Goal: Task Accomplishment & Management: Use online tool/utility

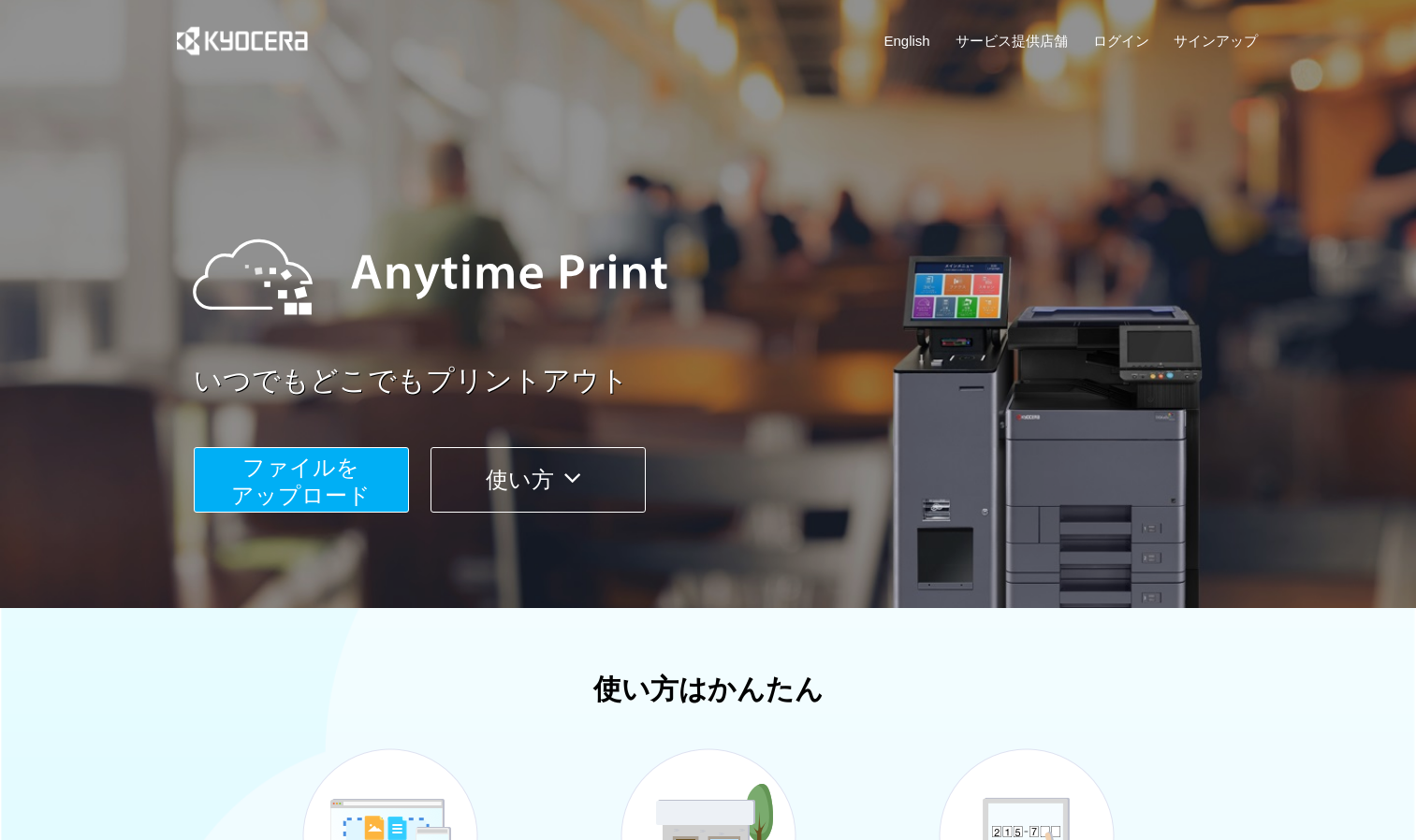
scroll to position [94, 0]
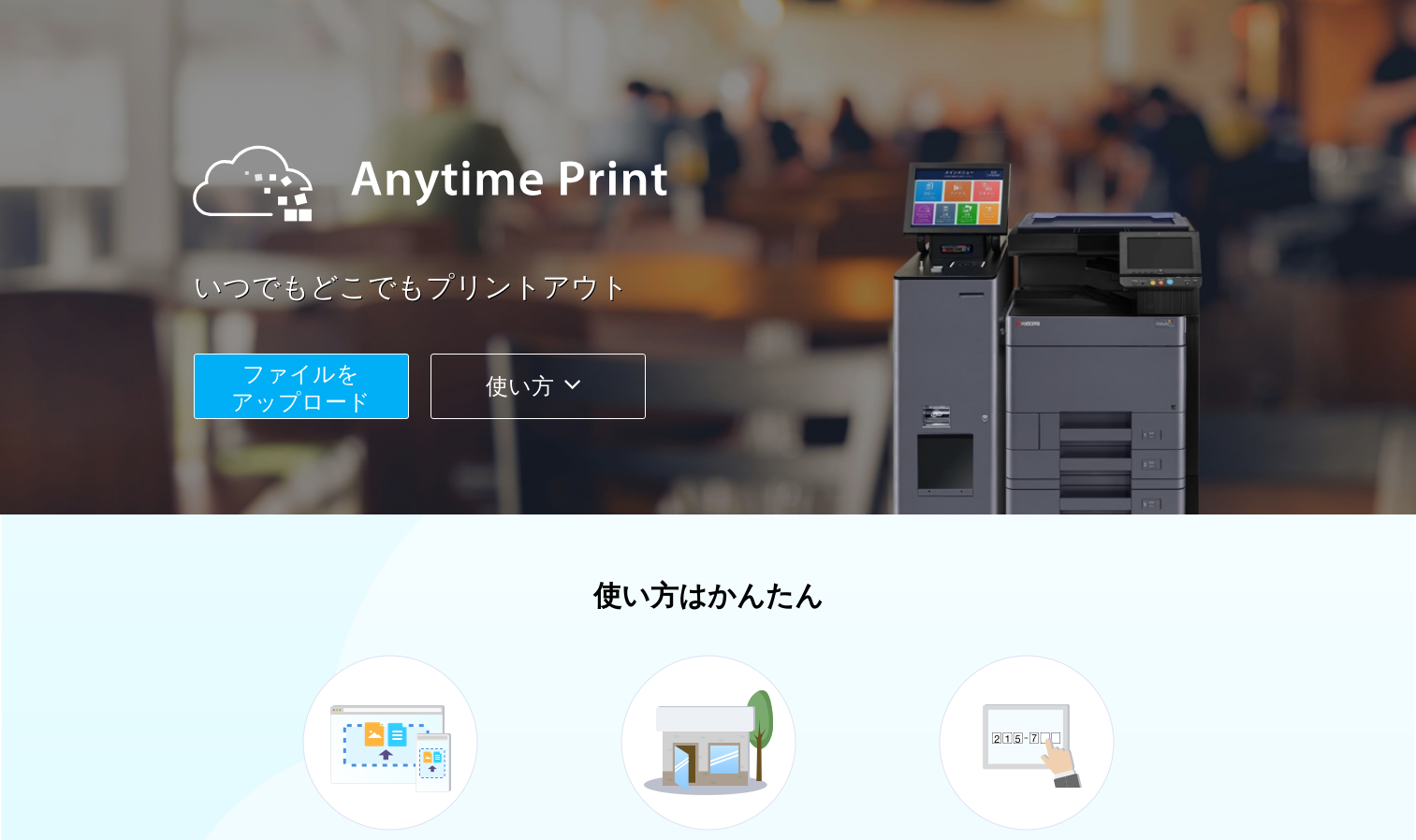
click at [371, 404] on button "ファイルを ​​アップロード" at bounding box center [301, 385] width 216 height 65
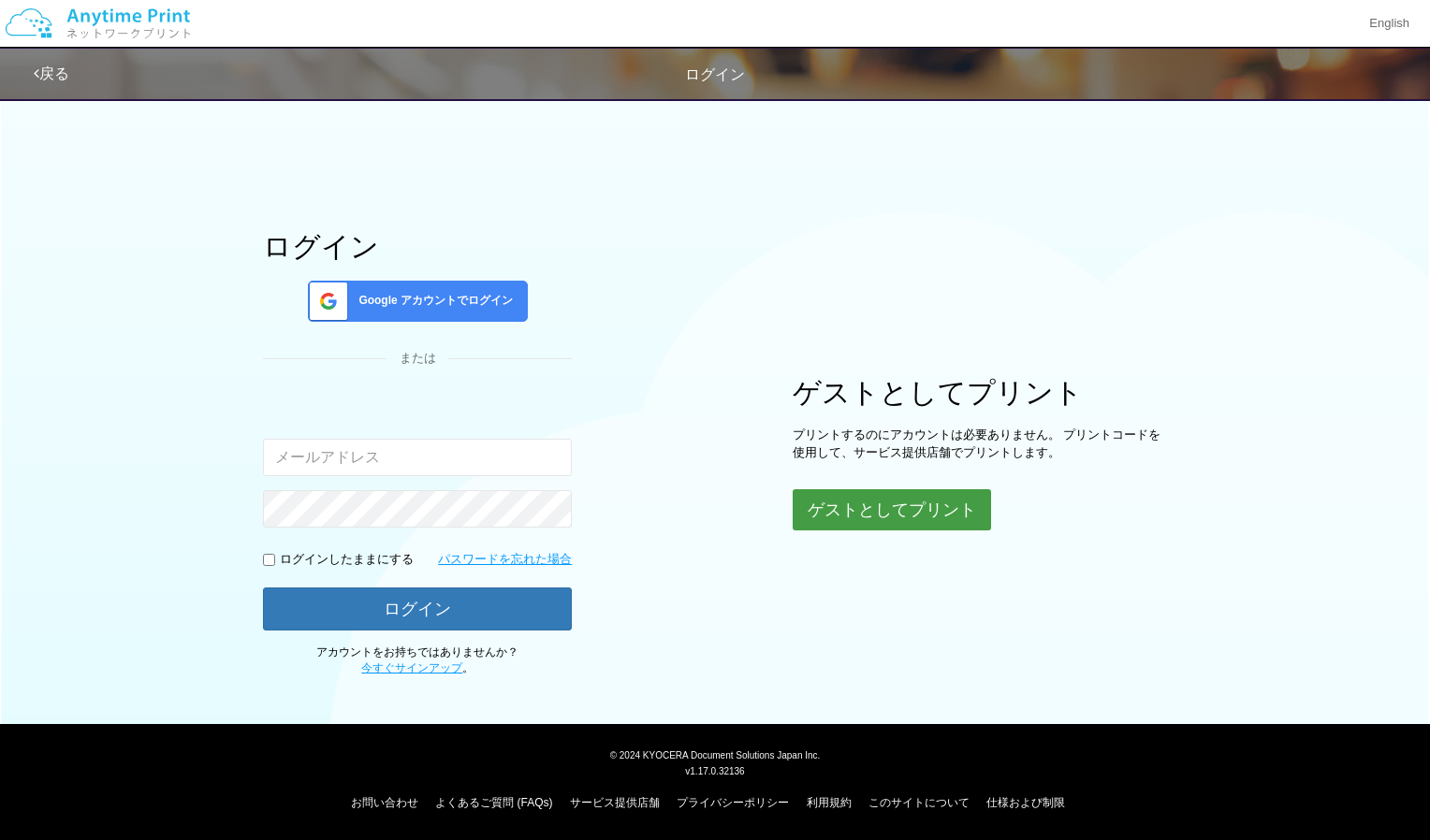
click at [859, 521] on button "ゲストとしてプリント" at bounding box center [892, 509] width 198 height 41
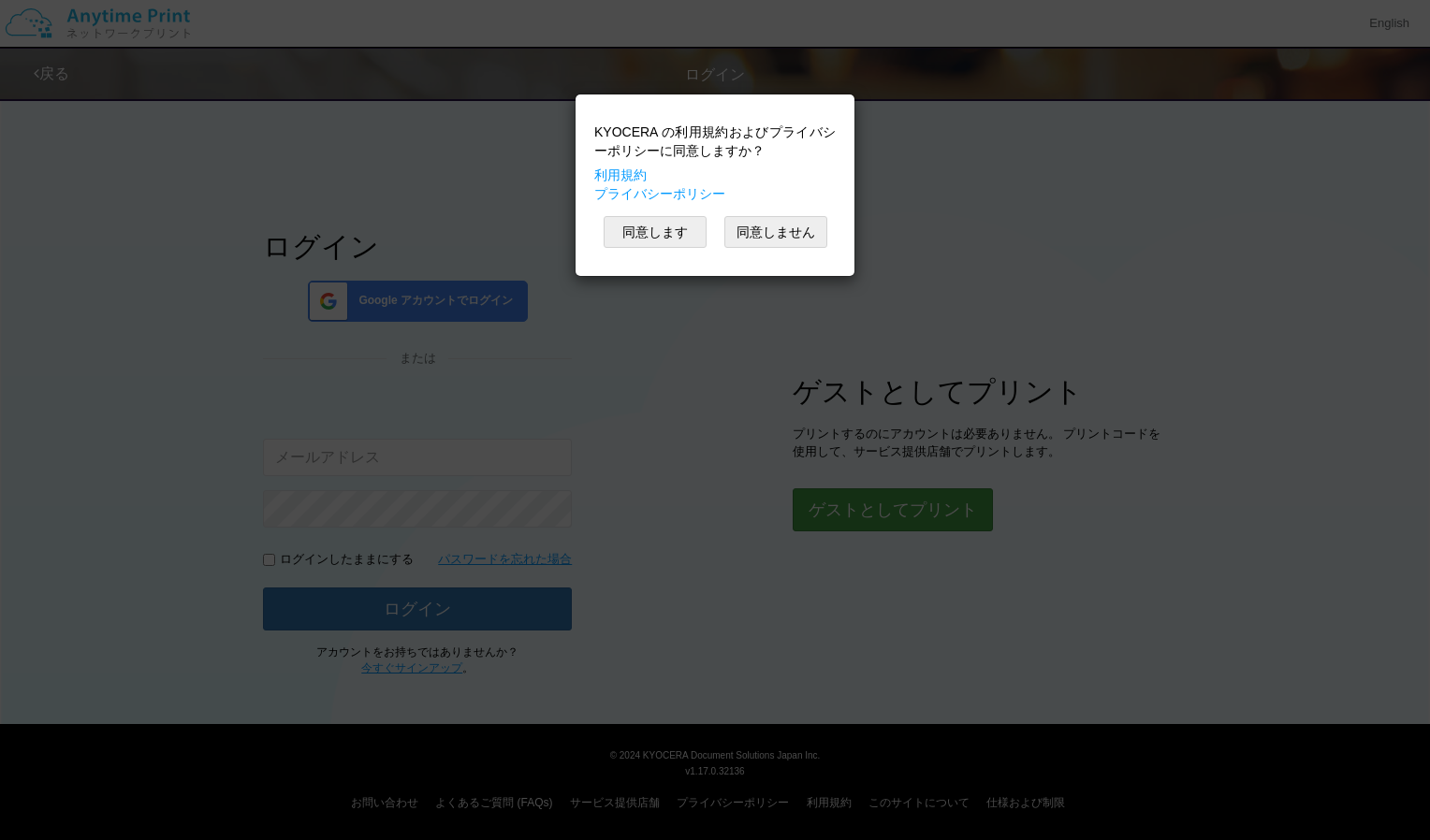
click at [837, 513] on div "KYOCERA の利用規約およびプライバシーポリシーに同意しますか？ 利用規約 プライバシーポリシー 同意します 同意しません" at bounding box center [715, 420] width 1430 height 840
click at [692, 229] on button "同意します" at bounding box center [655, 233] width 103 height 32
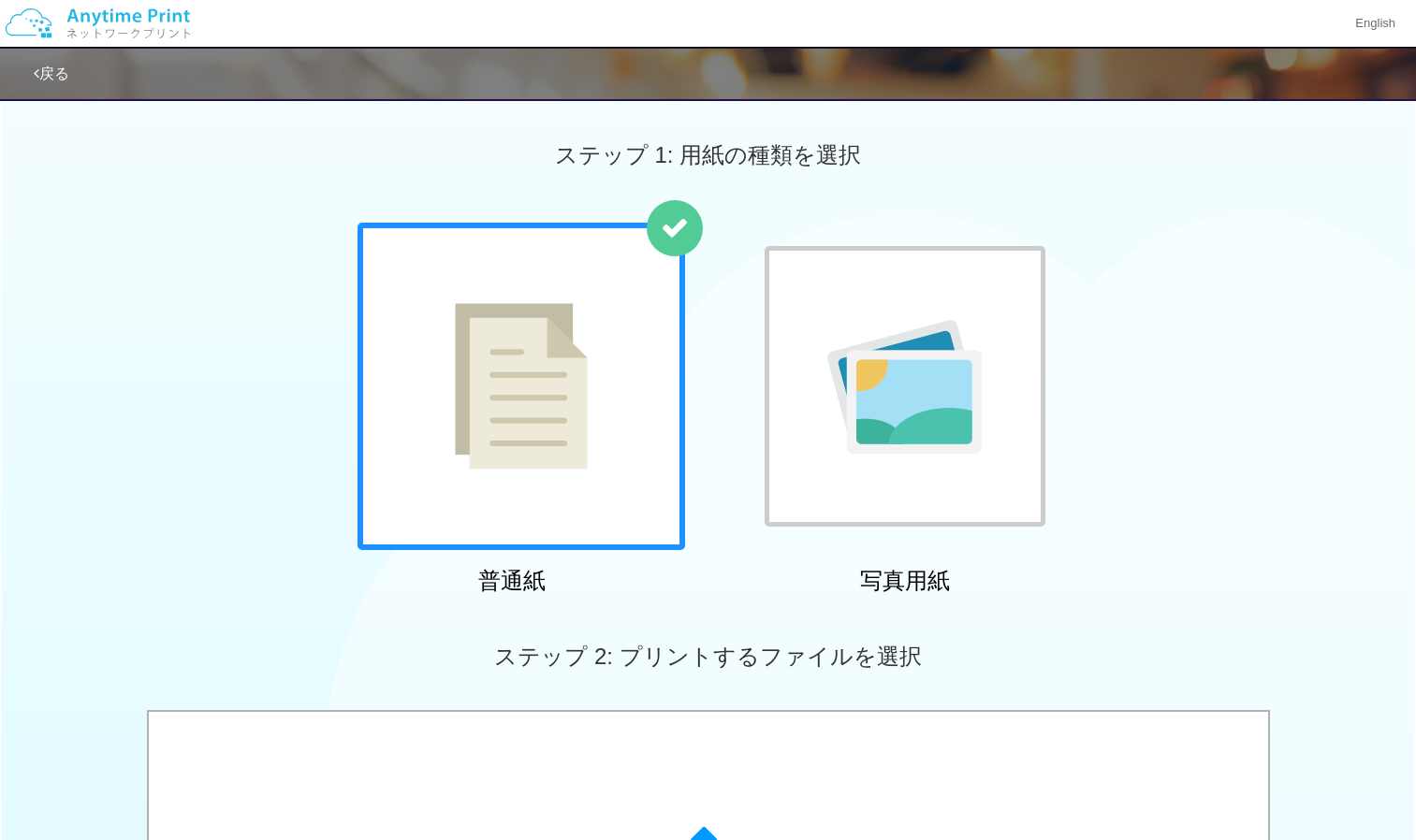
click at [632, 436] on div at bounding box center [520, 386] width 328 height 327
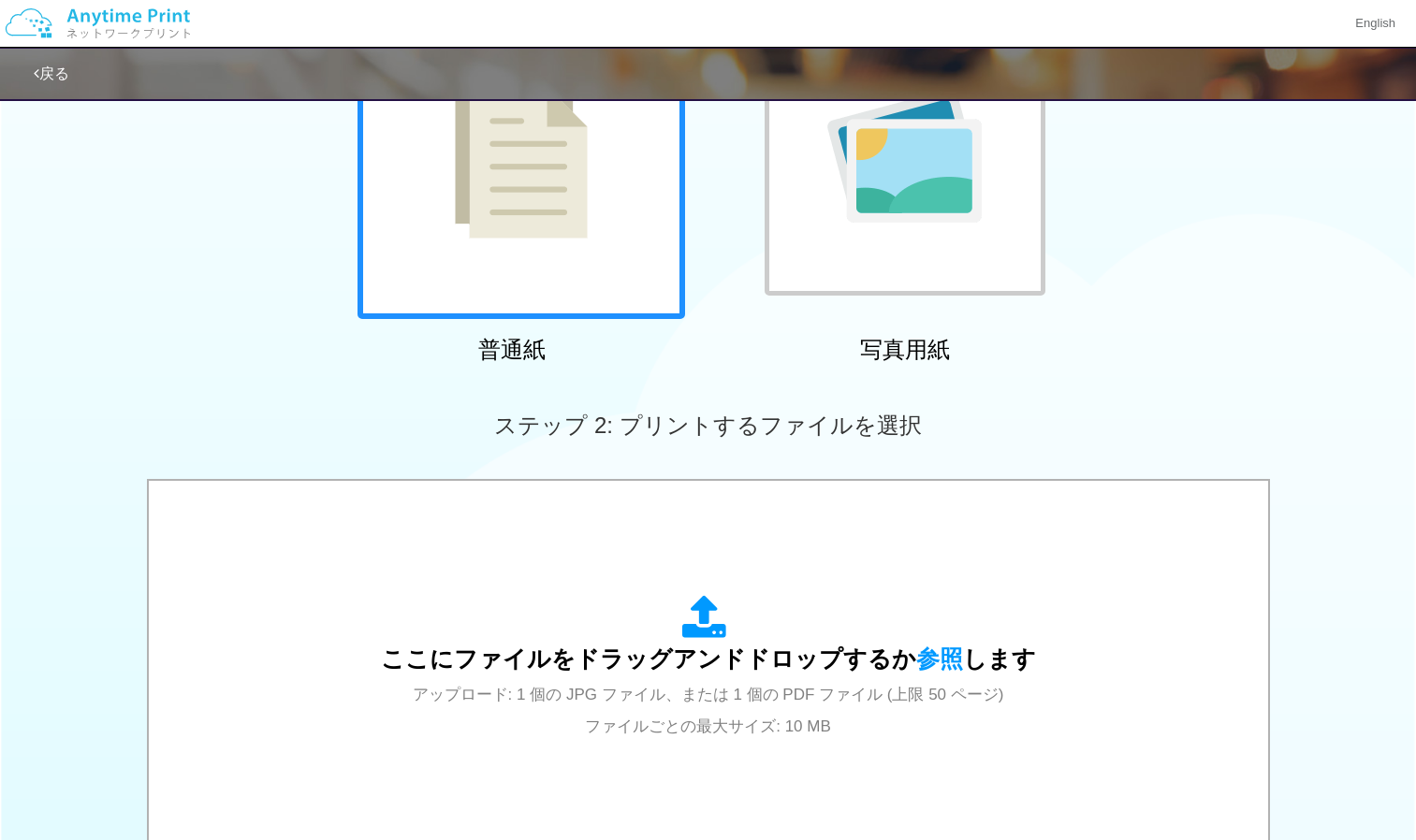
scroll to position [281, 0]
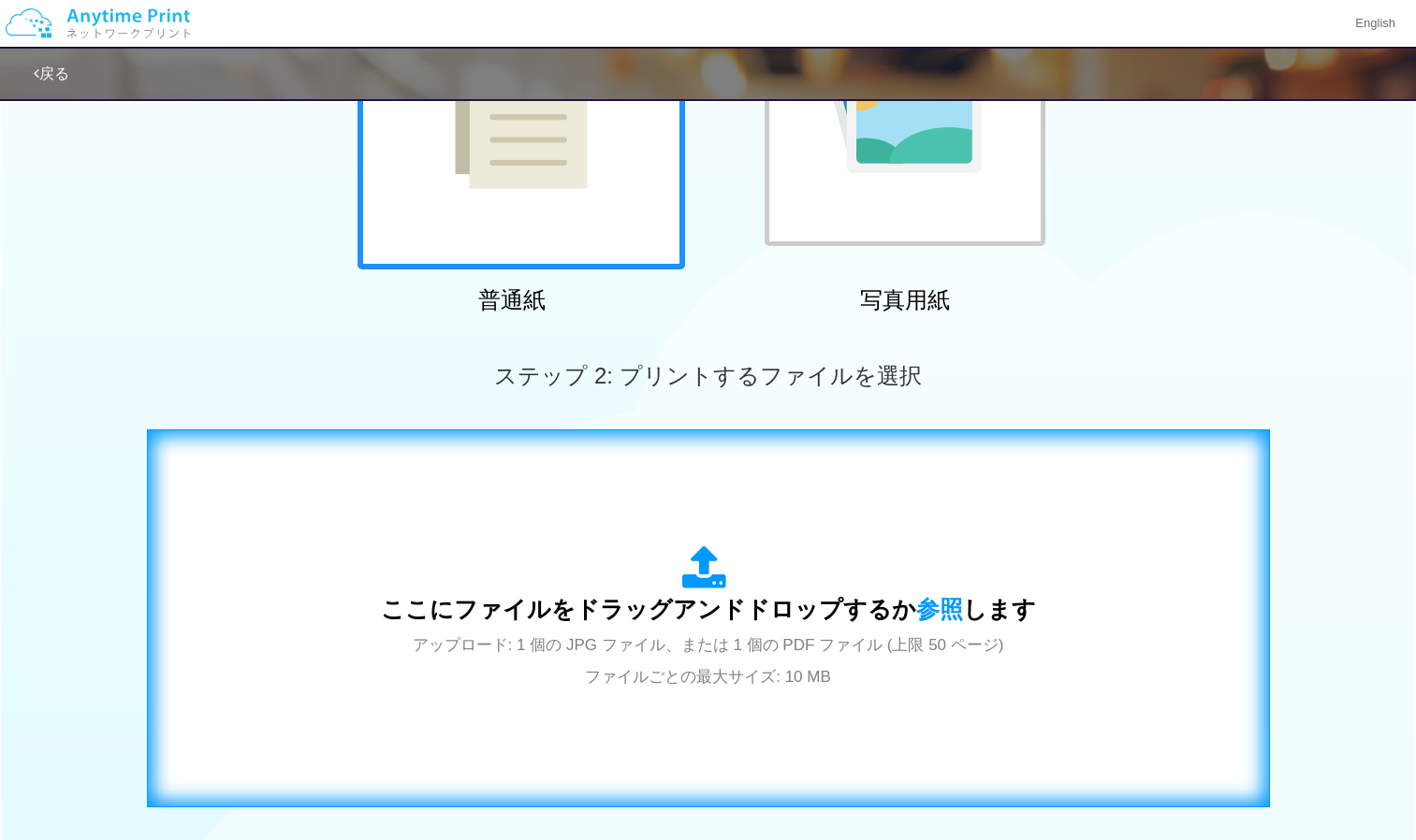
click at [616, 500] on div "ここにファイルをドラッグアンドドロップするか 参照 します アップロード: 1 個の JPG ファイル、または 1 個の PDF ファイル (上限 50 ペー…" at bounding box center [708, 618] width 1084 height 339
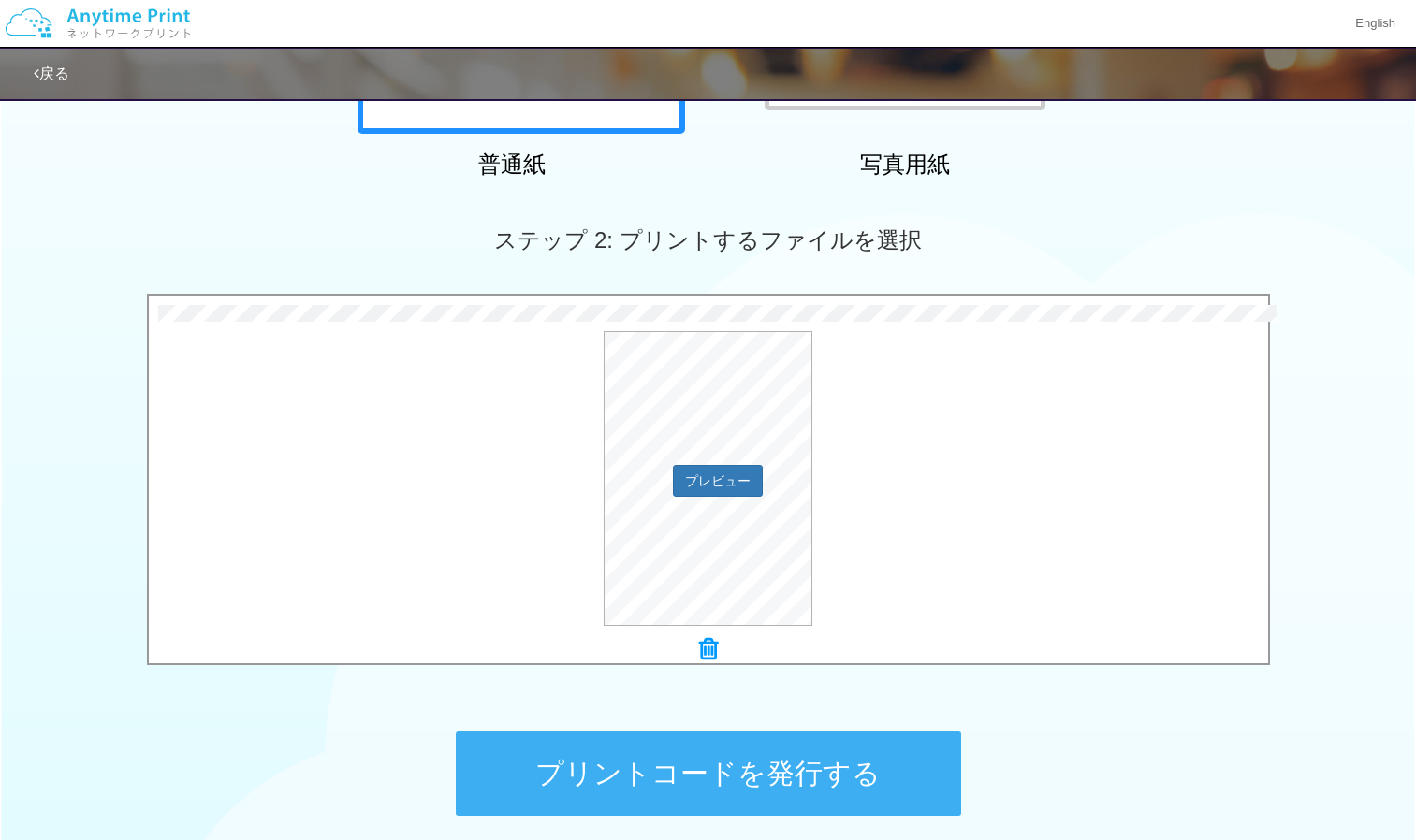
scroll to position [583, 0]
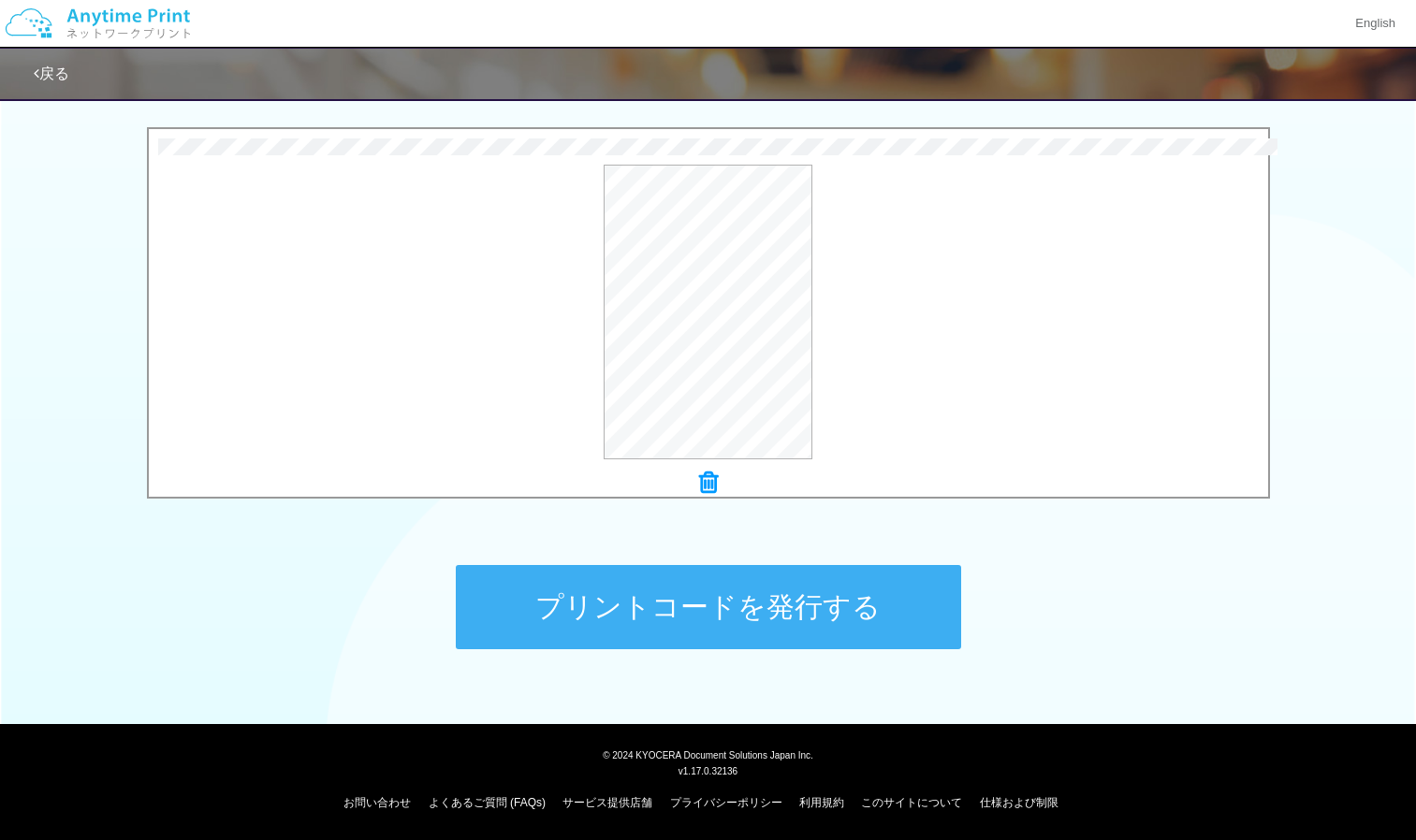
click at [818, 594] on button "プリントコードを発行する" at bounding box center [708, 607] width 505 height 84
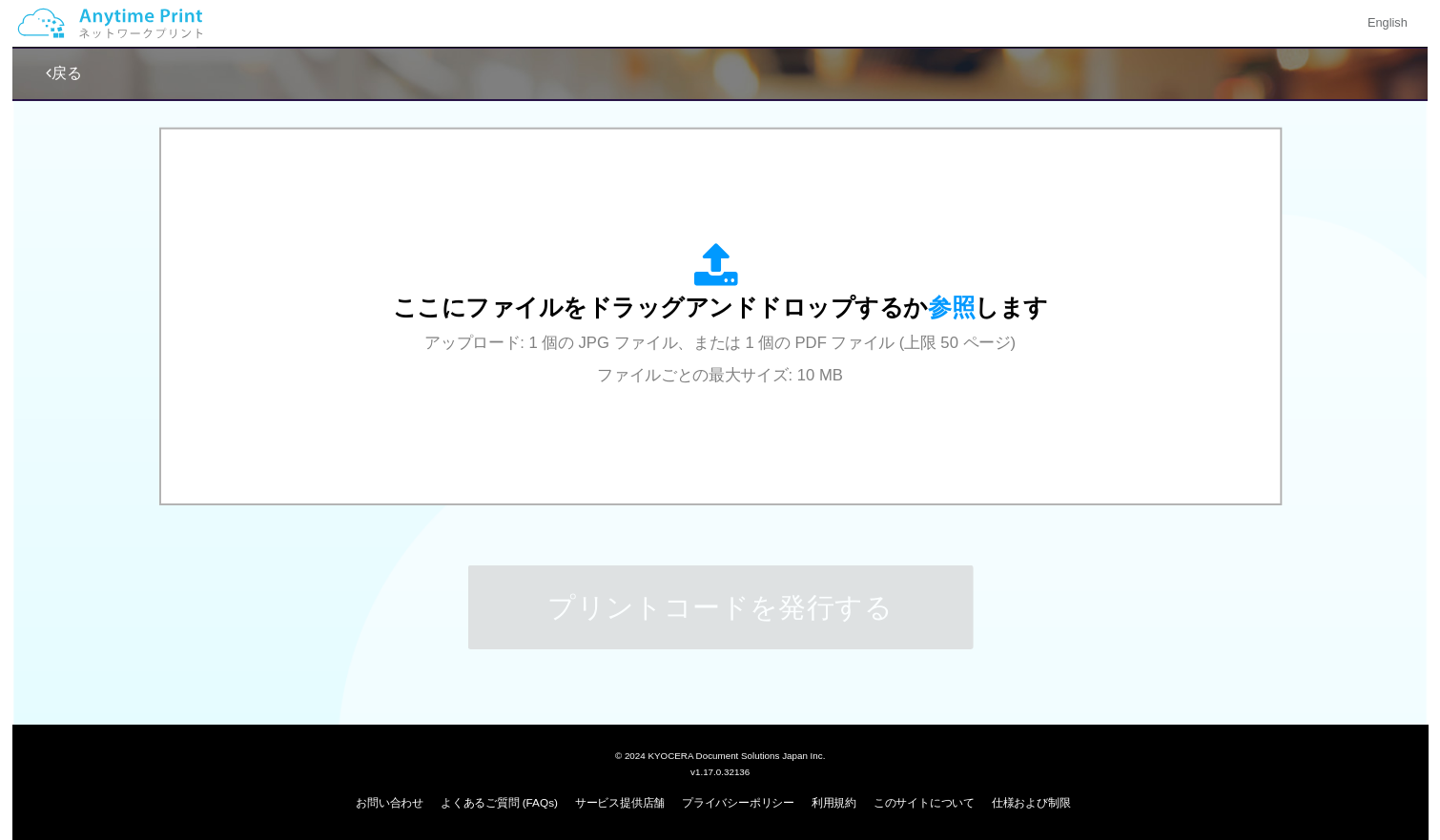
scroll to position [0, 0]
